Goal: Task Accomplishment & Management: Complete application form

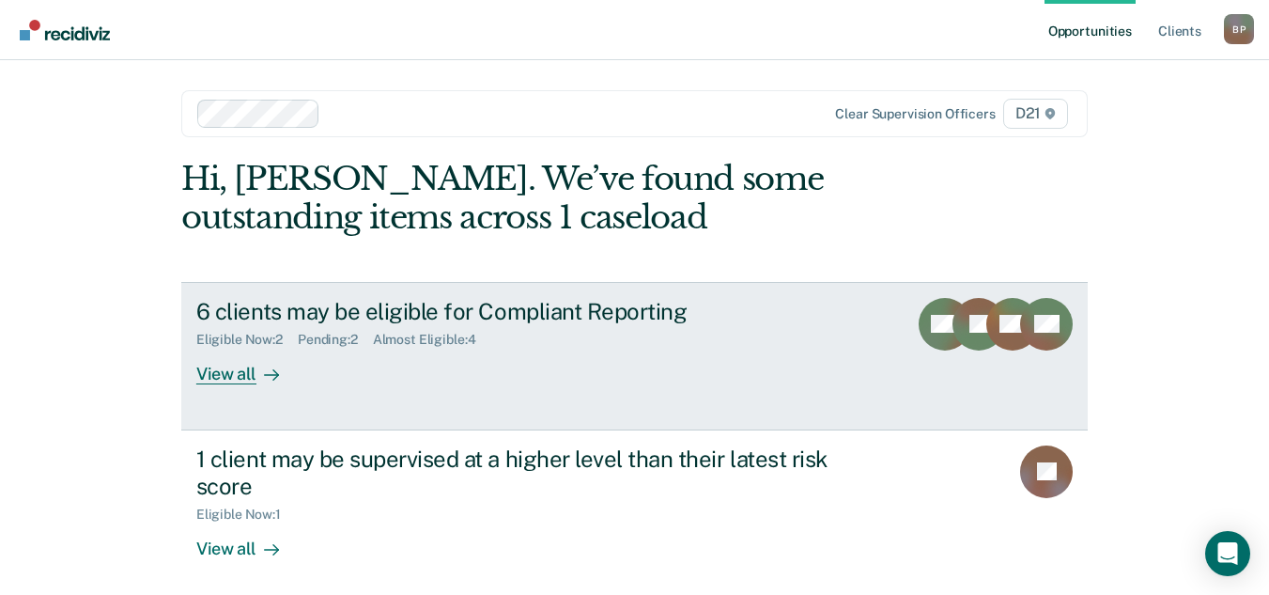
click at [223, 380] on div "View all" at bounding box center [248, 366] width 105 height 37
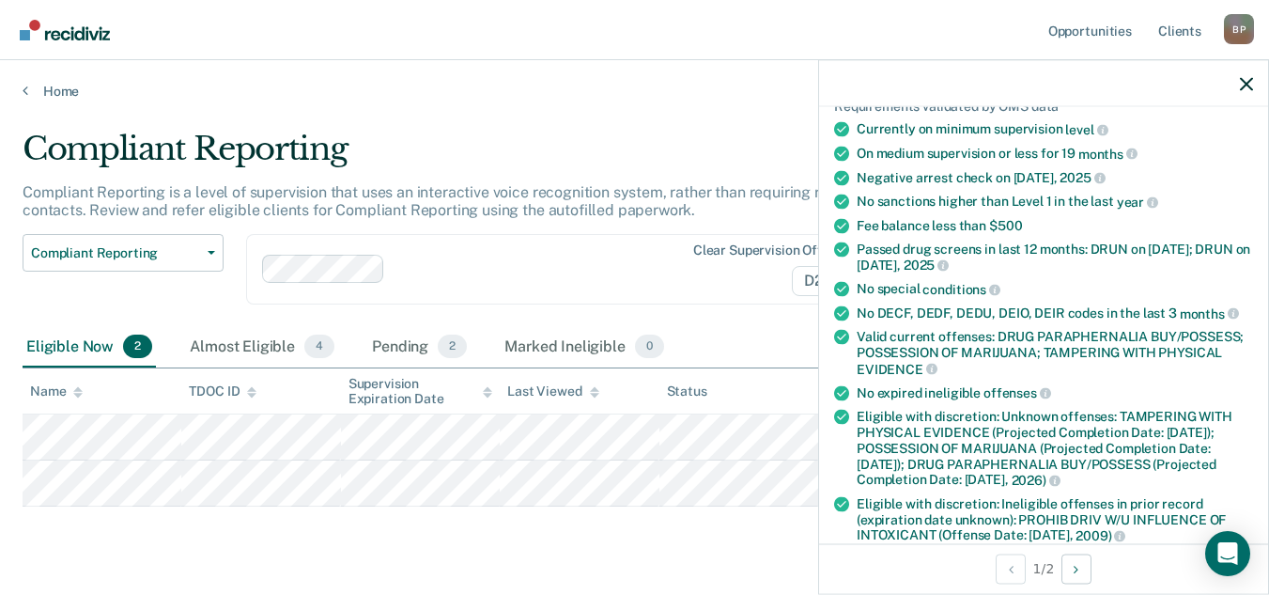
scroll to position [188, 0]
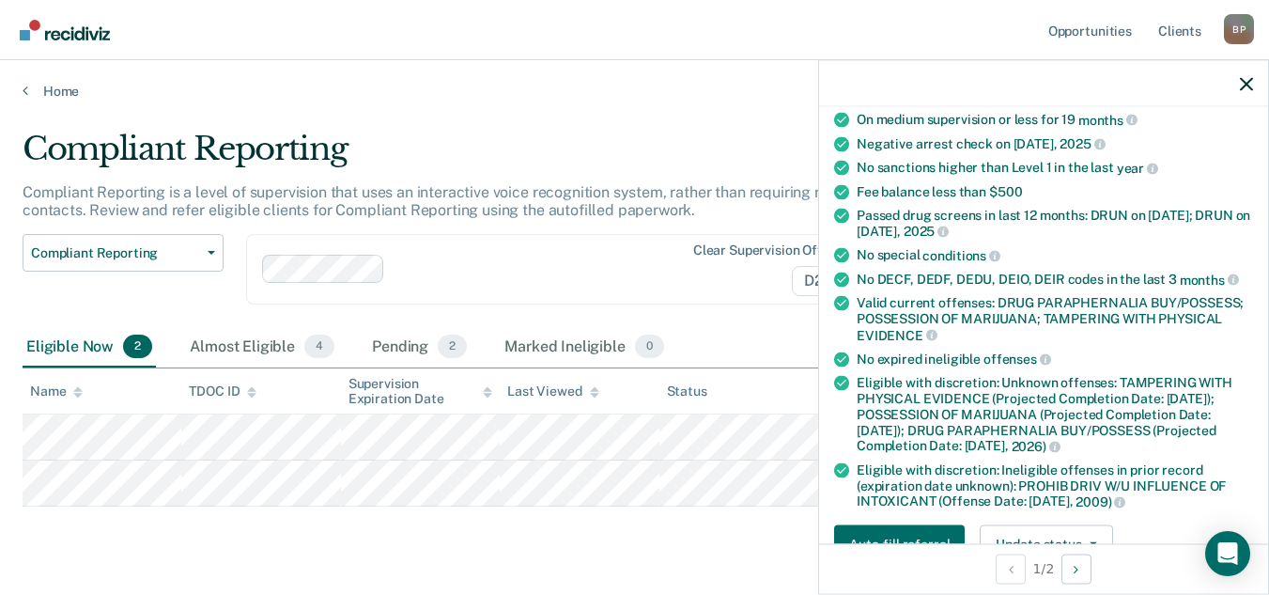
click at [616, 128] on main "Compliant Reporting Compliant Reporting is a level of supervision that uses an …" at bounding box center [634, 368] width 1269 height 536
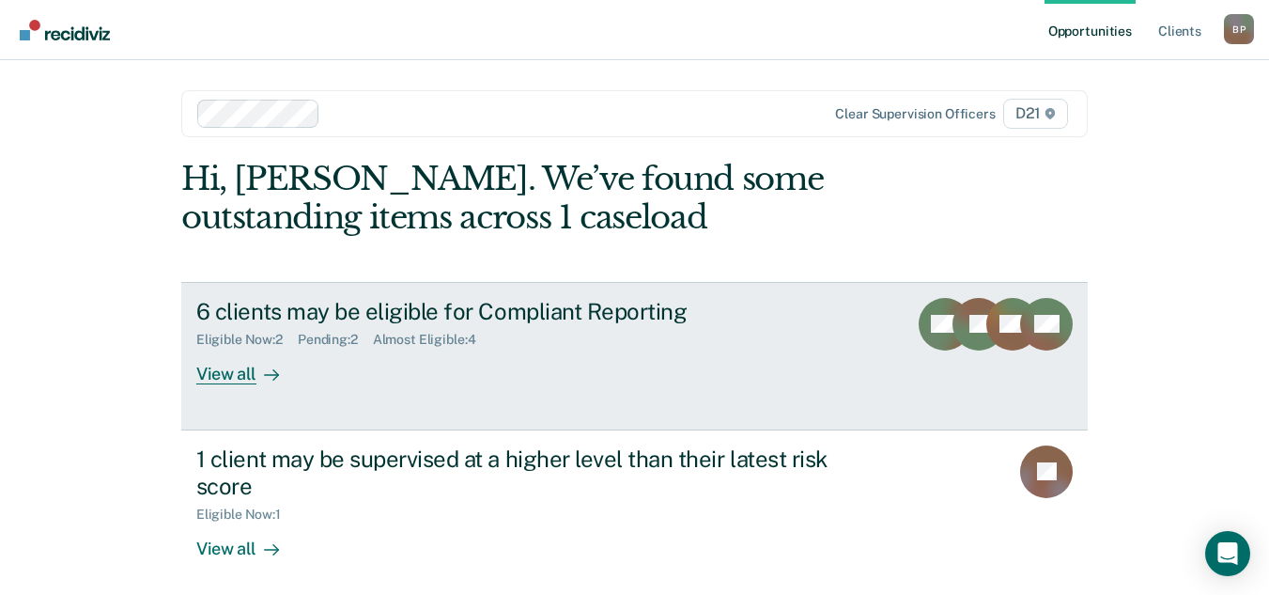
click at [233, 379] on div "View all" at bounding box center [248, 366] width 105 height 37
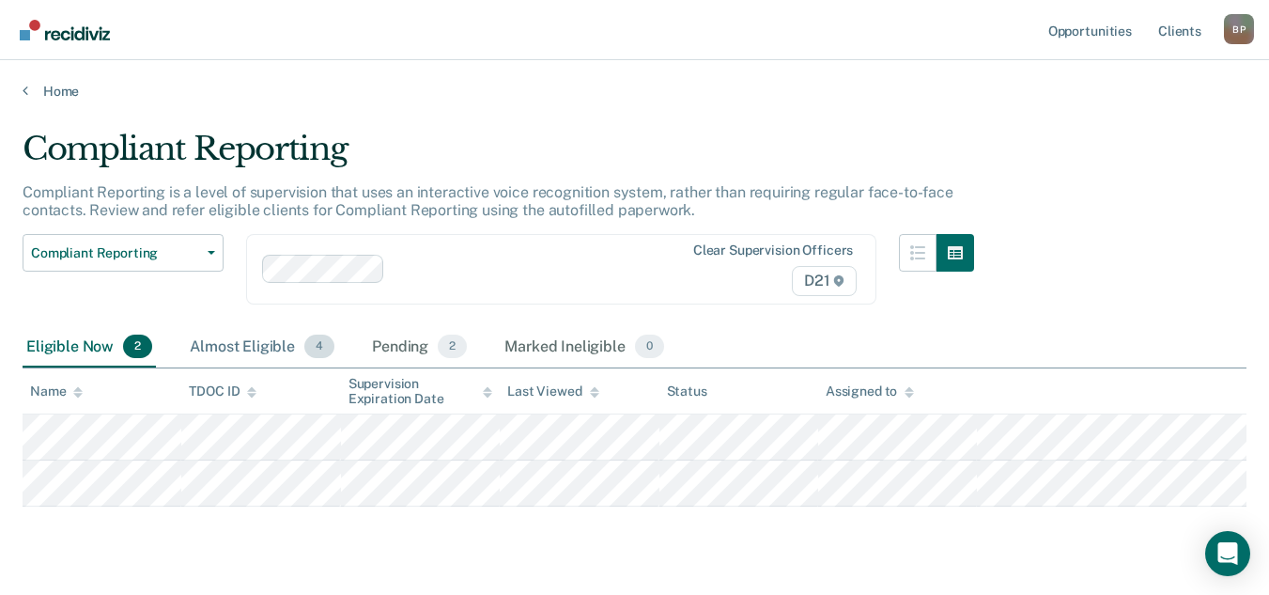
click at [270, 355] on div "Almost Eligible 4" at bounding box center [262, 347] width 152 height 41
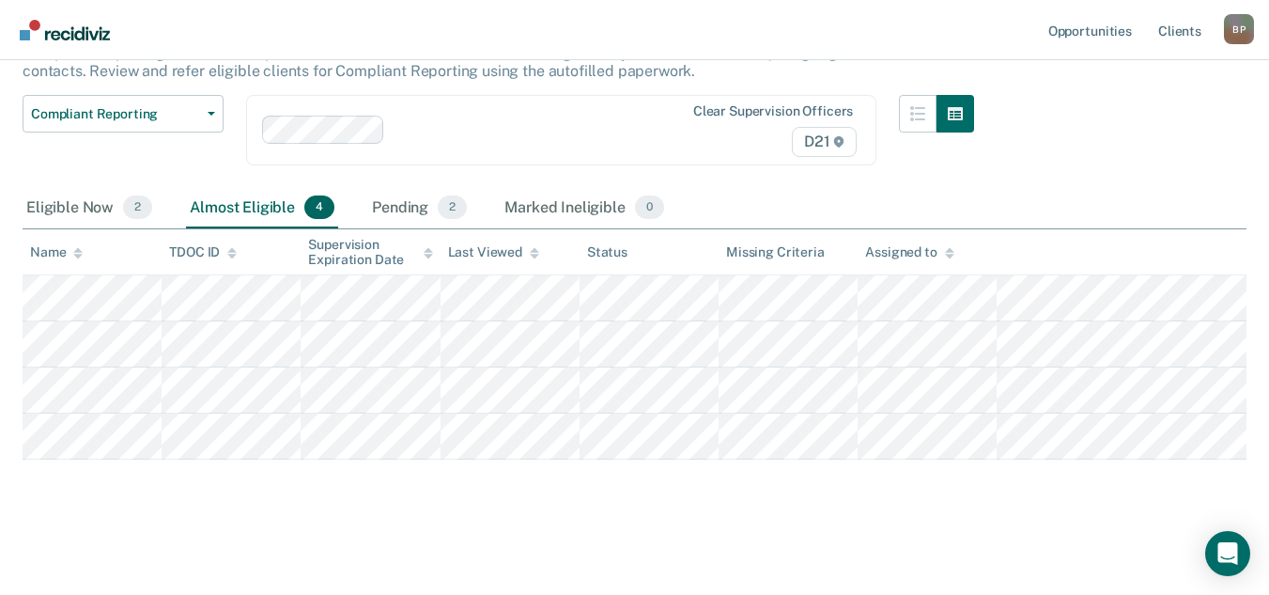
scroll to position [188, 0]
click at [402, 188] on div "Pending 2" at bounding box center [419, 208] width 102 height 41
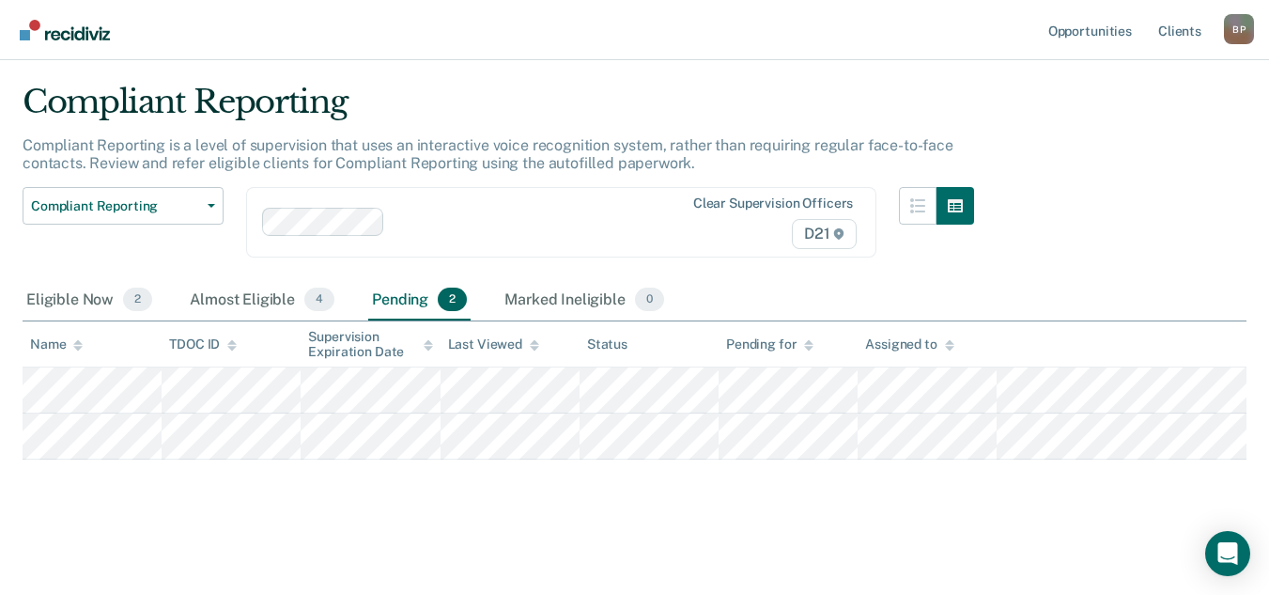
scroll to position [47, 0]
click at [53, 302] on div "Eligible Now 2" at bounding box center [89, 300] width 133 height 41
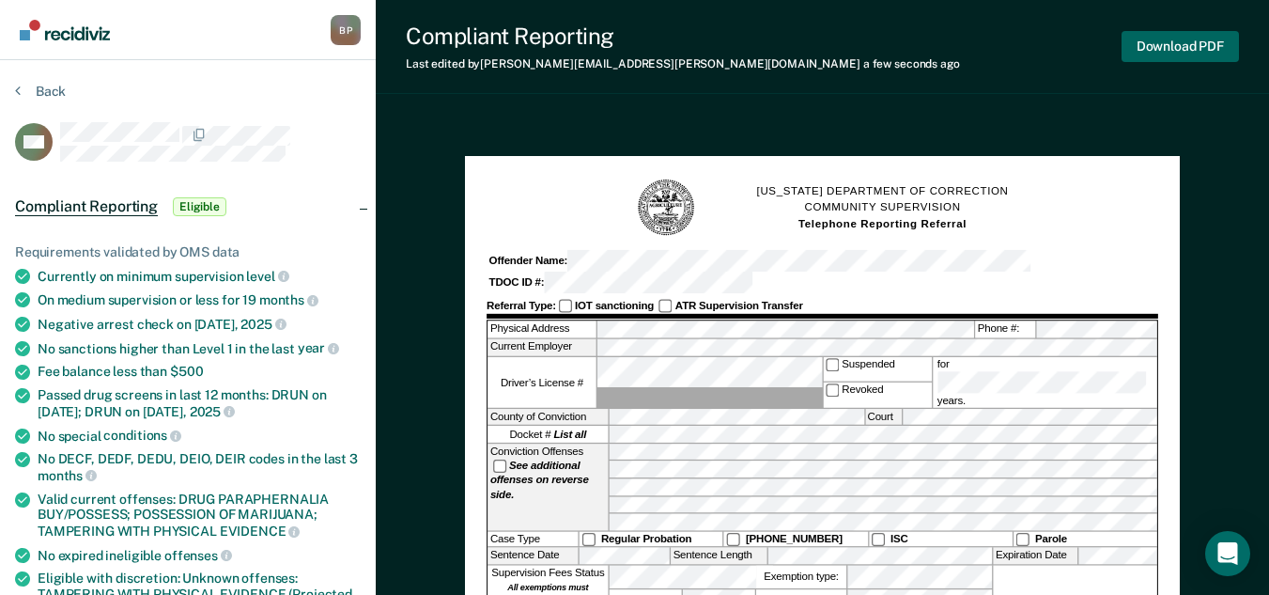
click at [1184, 61] on div "Download PDF" at bounding box center [1180, 47] width 117 height 48
click at [1182, 53] on button "Download PDF" at bounding box center [1180, 46] width 117 height 31
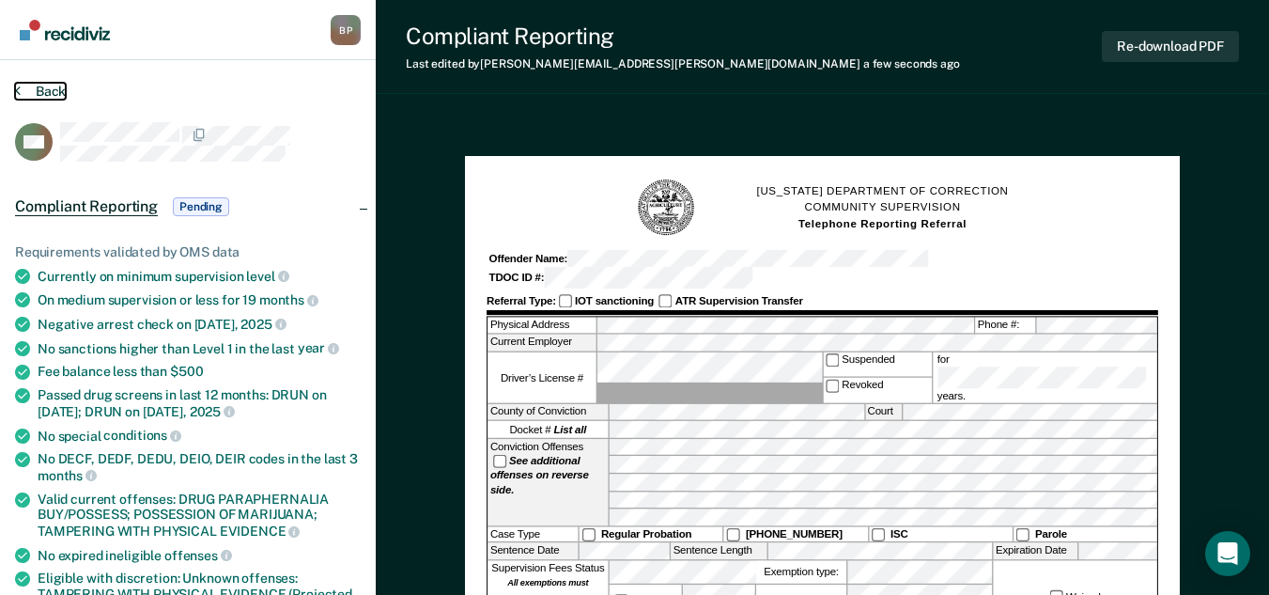
click at [51, 89] on button "Back" at bounding box center [40, 91] width 51 height 17
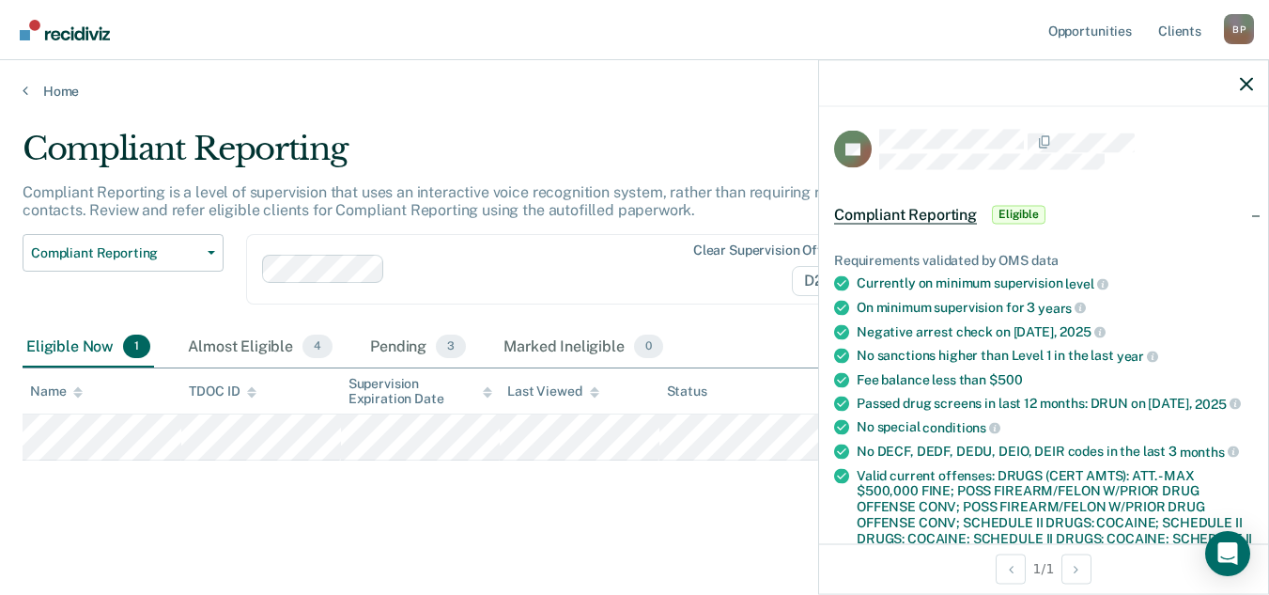
click at [726, 312] on div "Compliant Reporting Compliant Reporting Supervision Level Downgrade Suspension …" at bounding box center [499, 280] width 952 height 93
click at [727, 577] on main "Compliant Reporting Compliant Reporting is a level of supervision that uses an …" at bounding box center [634, 345] width 1269 height 490
click at [1246, 84] on icon "button" at bounding box center [1246, 83] width 13 height 13
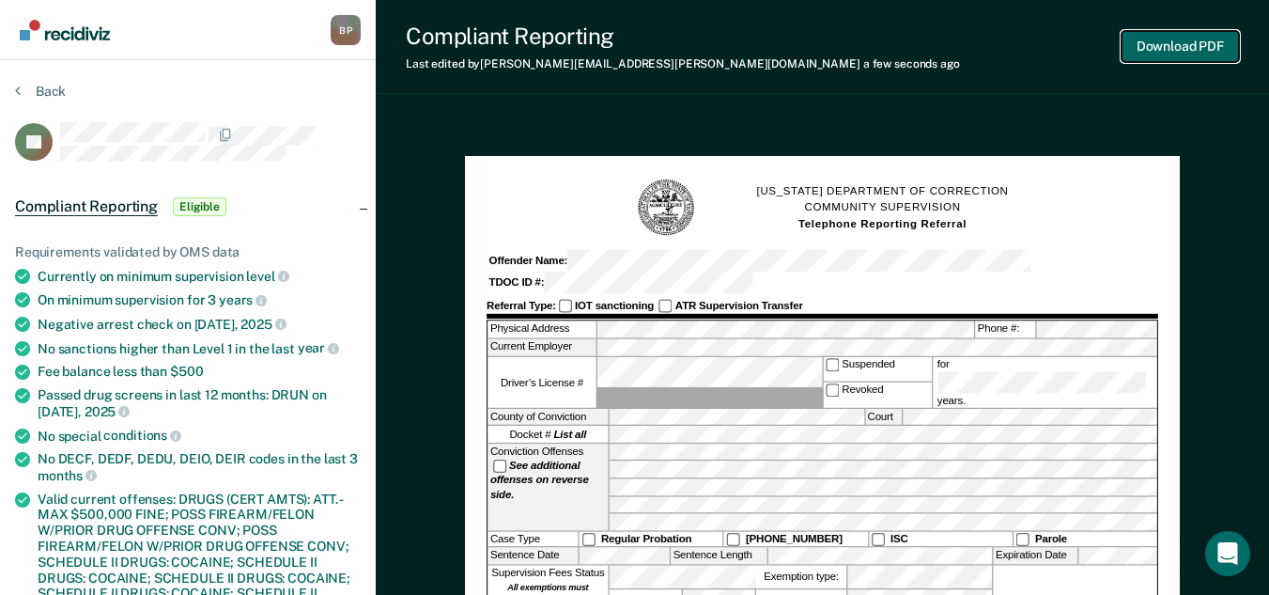
click at [1173, 50] on button "Download PDF" at bounding box center [1180, 46] width 117 height 31
